Goal: Information Seeking & Learning: Compare options

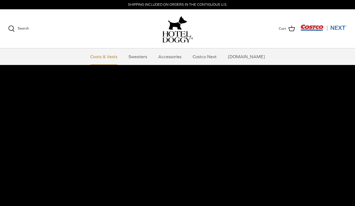
click at [114, 57] on link "Coats & Vests" at bounding box center [103, 56] width 37 height 16
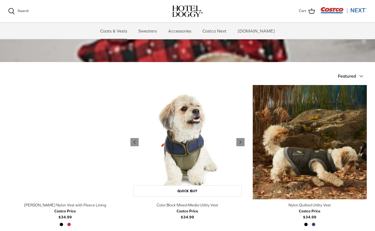
scroll to position [111, 0]
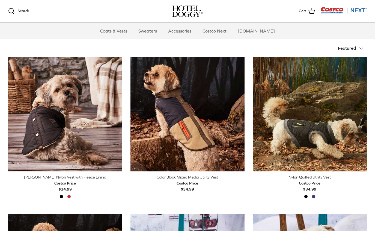
click at [192, 176] on div "Color Block Mixed Media Utility Vest" at bounding box center [187, 177] width 114 height 6
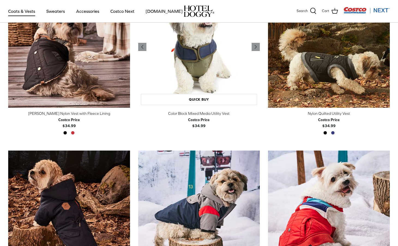
scroll to position [179, 0]
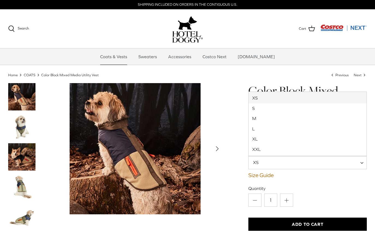
click at [279, 163] on span "XS" at bounding box center [307, 162] width 118 height 13
click at [31, 163] on img "Thumbnail Link" at bounding box center [21, 156] width 27 height 27
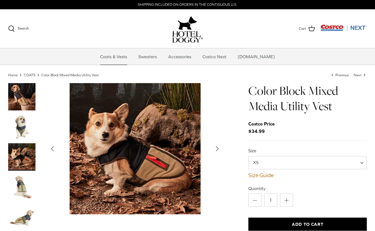
click at [25, 193] on img "Thumbnail Link" at bounding box center [21, 186] width 27 height 27
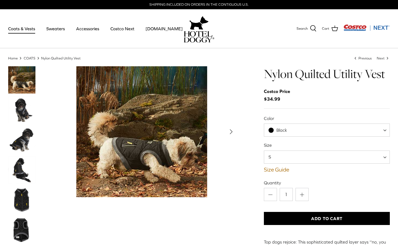
click at [296, 130] on span "Black" at bounding box center [281, 130] width 34 height 6
click at [294, 163] on div "Size S M L XL XXL S Size Guide How to find the right fit for your pup" at bounding box center [327, 157] width 126 height 31
click at [294, 160] on span "S" at bounding box center [327, 157] width 126 height 13
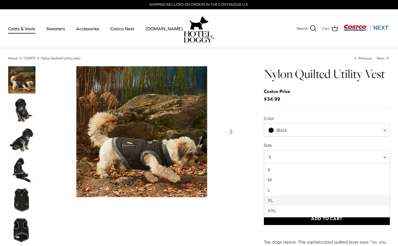
select select "XL"
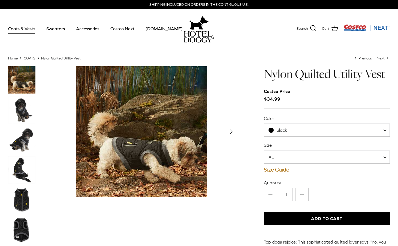
click at [16, 142] on img "Thumbnail Link" at bounding box center [21, 139] width 27 height 27
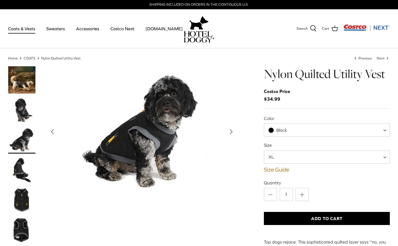
click at [22, 169] on img "Thumbnail Link" at bounding box center [21, 169] width 27 height 27
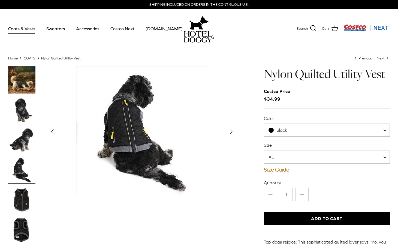
click at [22, 188] on img "Thumbnail Link" at bounding box center [21, 199] width 27 height 27
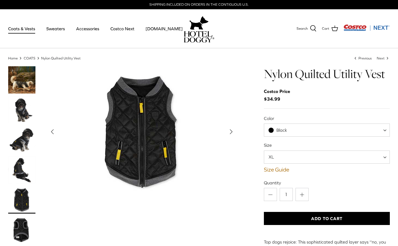
click at [26, 211] on img "Thumbnail Link" at bounding box center [21, 199] width 27 height 27
click at [25, 215] on div at bounding box center [27, 246] width 38 height 360
click at [26, 226] on img "Thumbnail Link" at bounding box center [21, 229] width 27 height 27
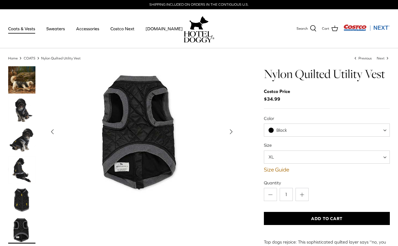
click at [19, 195] on img "Thumbnail Link" at bounding box center [21, 199] width 27 height 27
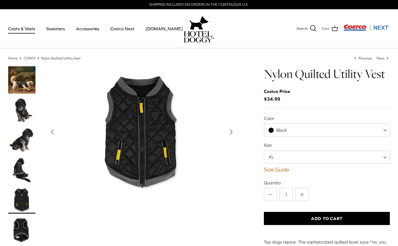
click at [18, 171] on img "Thumbnail Link" at bounding box center [21, 169] width 27 height 27
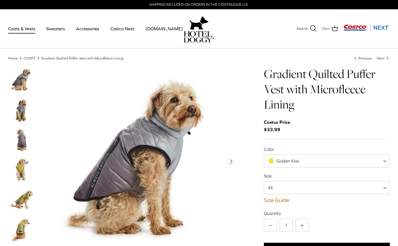
click at [18, 109] on img "Thumbnail Link" at bounding box center [21, 109] width 27 height 27
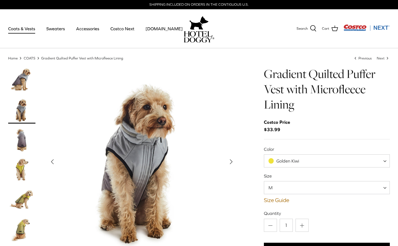
click at [20, 137] on img "Thumbnail Link" at bounding box center [21, 139] width 27 height 27
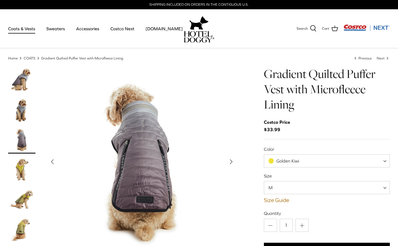
click at [19, 162] on img "Thumbnail Link" at bounding box center [21, 169] width 27 height 27
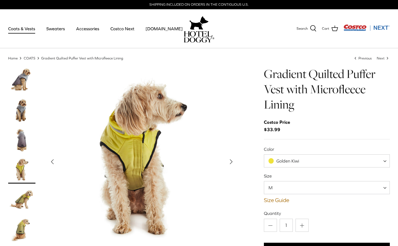
click at [21, 199] on img "Thumbnail Link" at bounding box center [21, 199] width 27 height 27
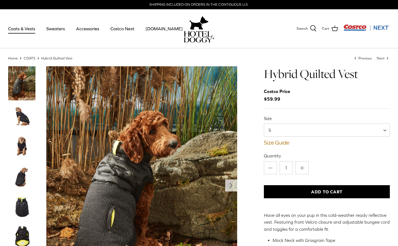
click at [25, 120] on img "Thumbnail Link" at bounding box center [21, 116] width 27 height 27
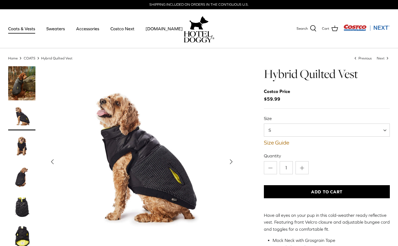
click at [24, 140] on img "Thumbnail Link" at bounding box center [21, 146] width 27 height 27
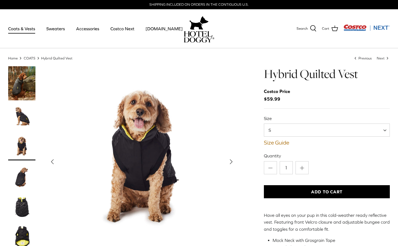
click at [24, 165] on img "Thumbnail Link" at bounding box center [21, 176] width 27 height 27
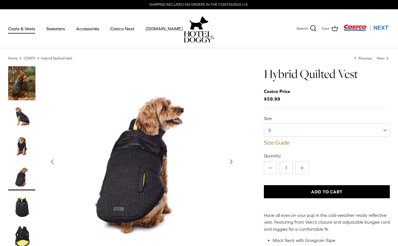
click at [22, 219] on img "Thumbnail Link" at bounding box center [21, 206] width 27 height 27
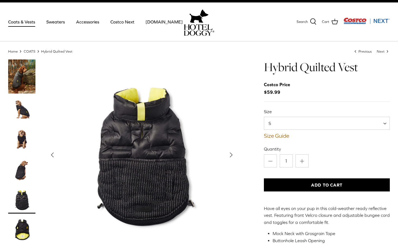
scroll to position [14, 0]
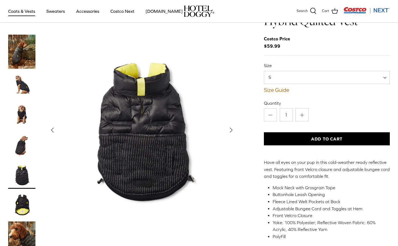
click at [22, 208] on img "Thumbnail Link" at bounding box center [21, 204] width 27 height 27
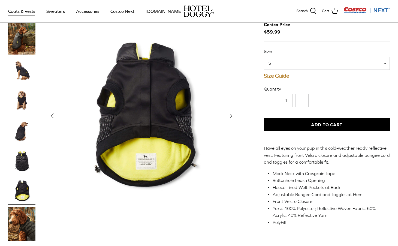
scroll to position [25, 0]
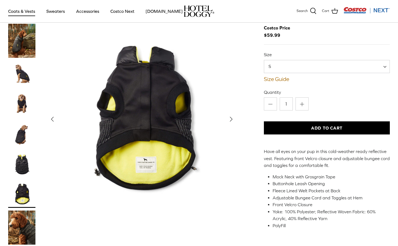
click at [24, 225] on img "Thumbnail Link" at bounding box center [21, 227] width 27 height 34
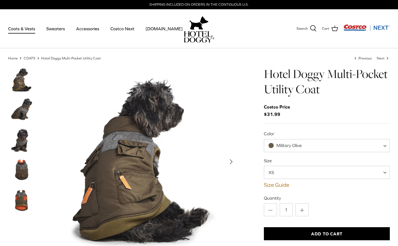
click at [18, 110] on img "Thumbnail Link" at bounding box center [21, 109] width 27 height 27
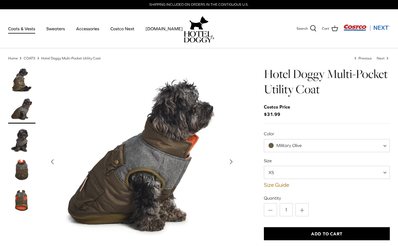
click at [19, 140] on img "Thumbnail Link" at bounding box center [21, 139] width 27 height 27
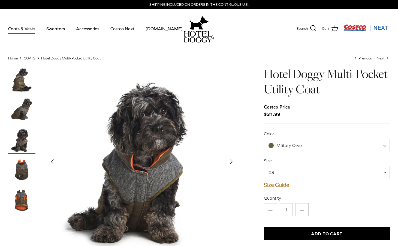
click at [23, 171] on img "Thumbnail Link" at bounding box center [21, 169] width 27 height 27
